Goal: Task Accomplishment & Management: Use online tool/utility

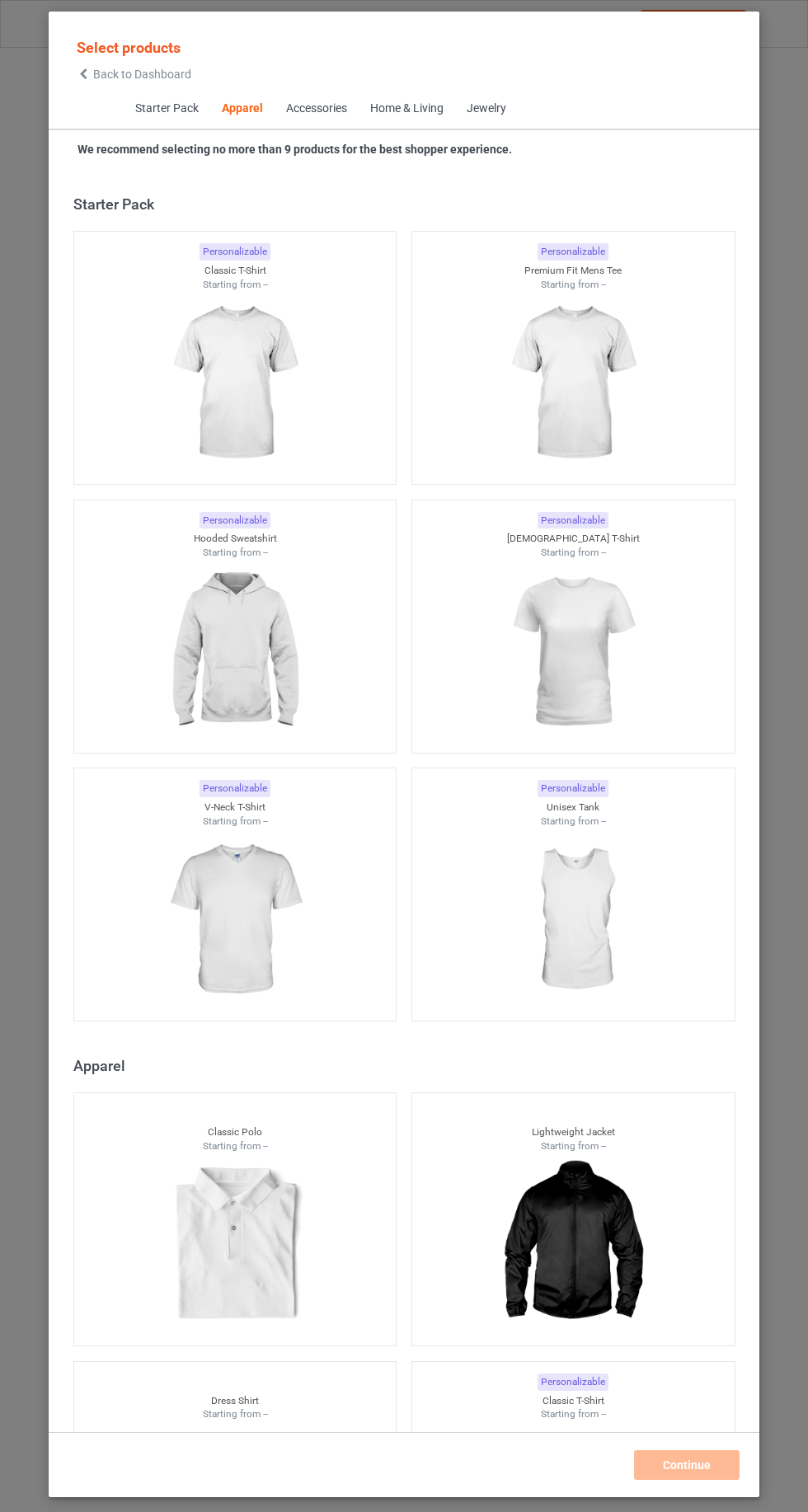
click at [84, 73] on icon at bounding box center [84, 74] width 14 height 12
